Goal: Ask a question

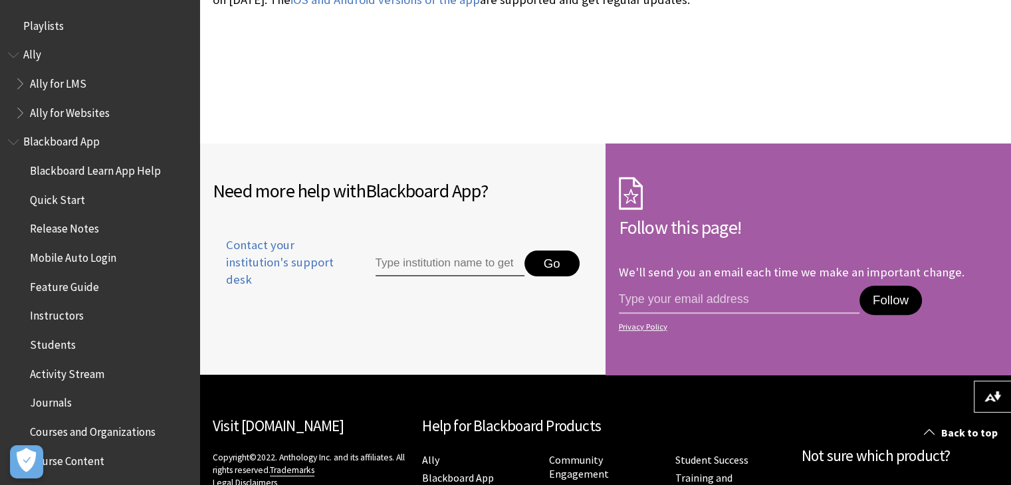
scroll to position [344, 0]
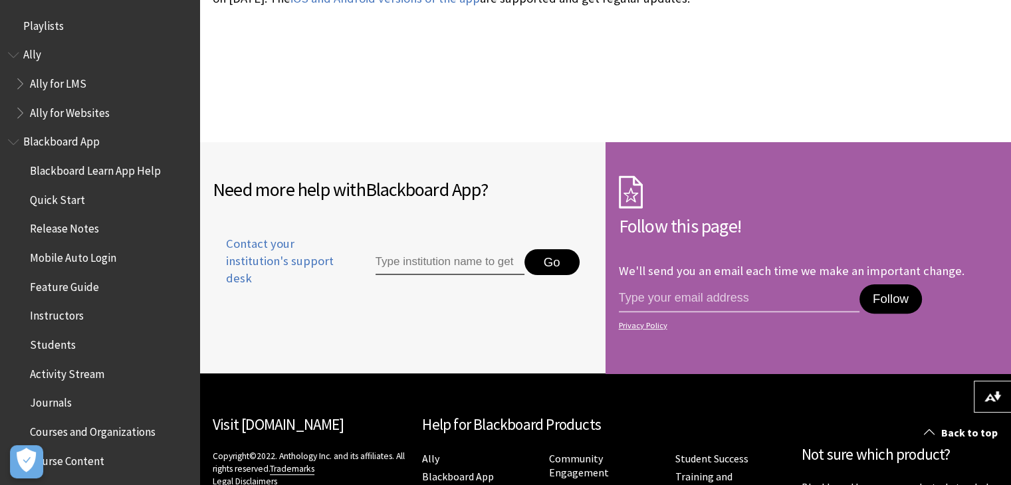
click at [451, 264] on input "Type institution name to get support" at bounding box center [449, 262] width 149 height 27
type input "[GEOGRAPHIC_DATA]"
click at [554, 262] on button "Go" at bounding box center [551, 262] width 55 height 27
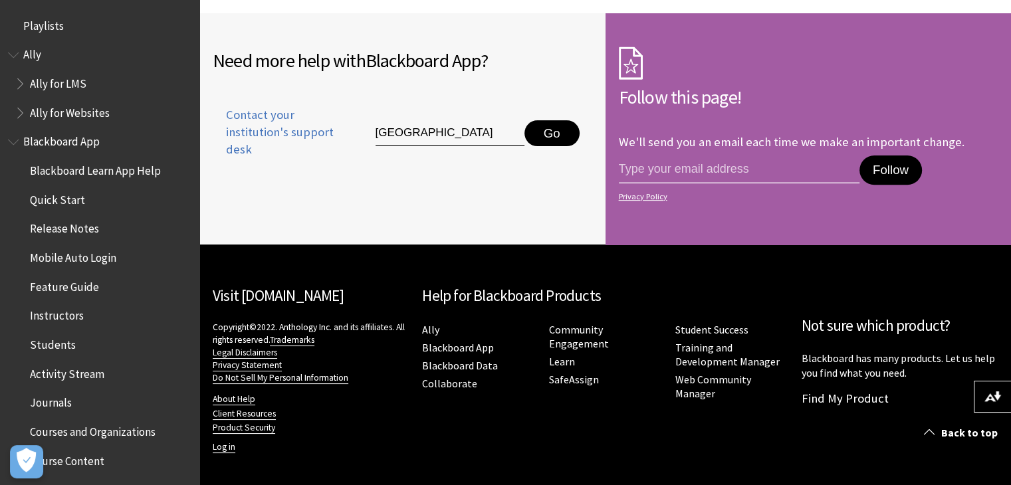
scroll to position [474, 0]
click at [491, 343] on link "Blackboard App" at bounding box center [458, 347] width 72 height 14
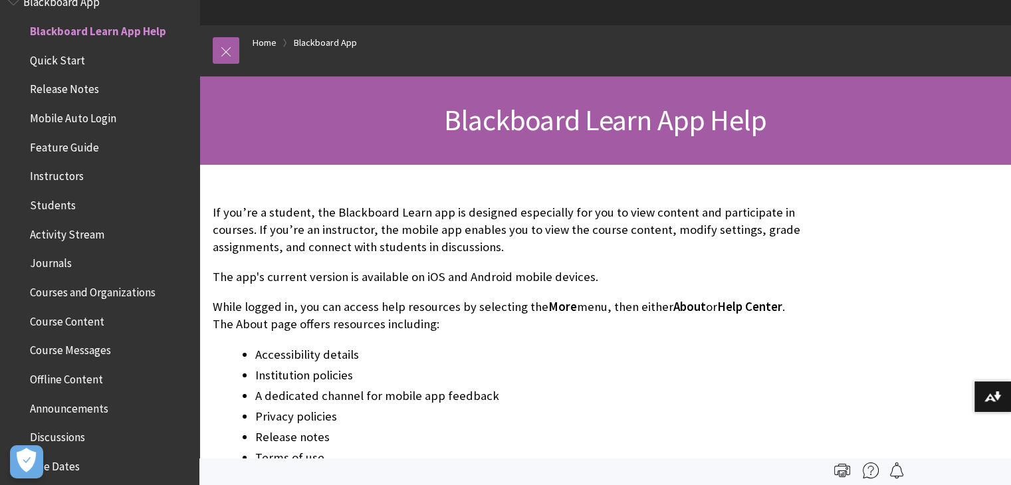
scroll to position [112, 0]
